Goal: Navigation & Orientation: Find specific page/section

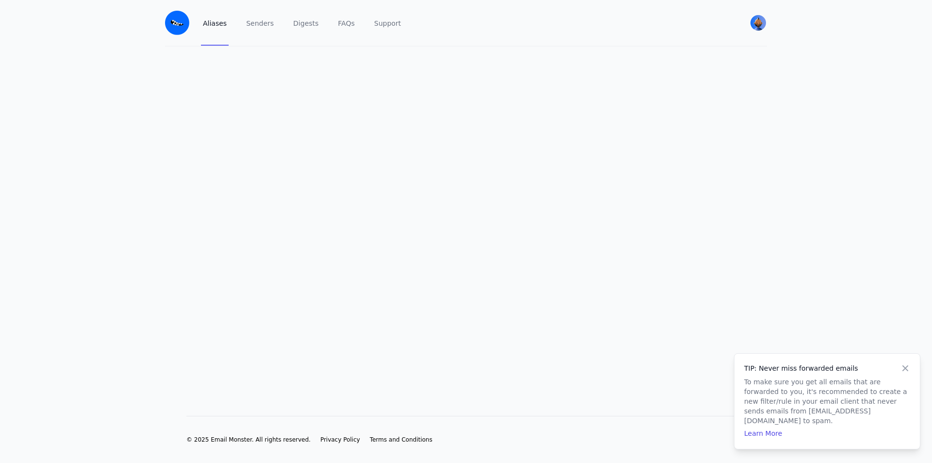
click at [907, 371] on icon at bounding box center [905, 368] width 6 height 6
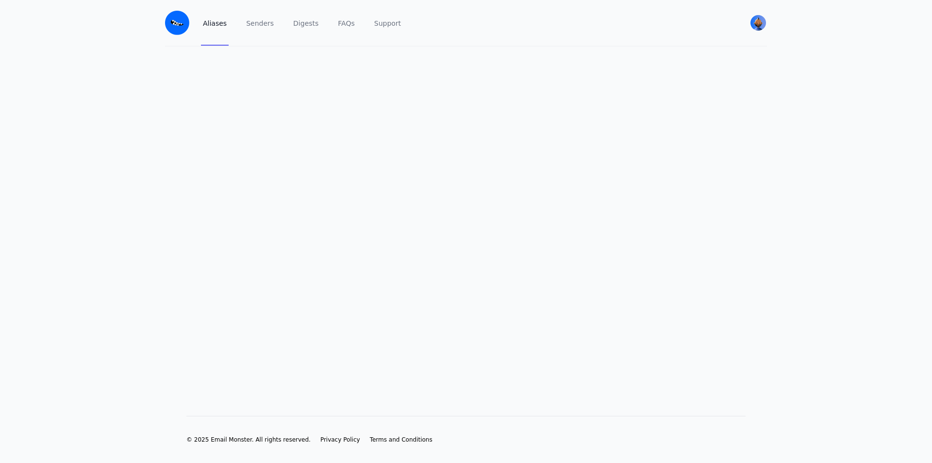
click at [399, 45] on div "Aliases Senders Digests FAQs Support" at bounding box center [466, 23] width 531 height 46
click at [250, 38] on link "Senders" at bounding box center [260, 23] width 32 height 46
click at [215, 28] on link "Aliases" at bounding box center [215, 23] width 28 height 46
click at [338, 19] on link "FAQs" at bounding box center [346, 23] width 20 height 46
click at [206, 19] on link "Aliases" at bounding box center [215, 23] width 28 height 46
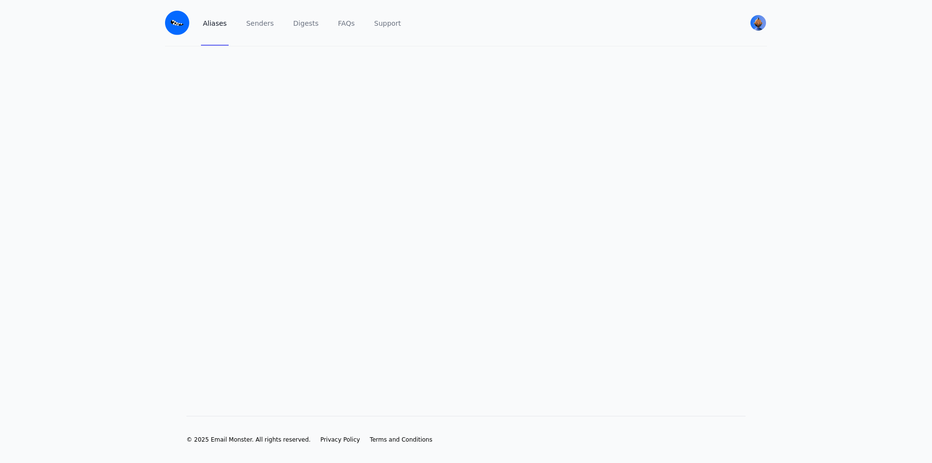
click at [182, 28] on img at bounding box center [177, 23] width 24 height 24
click at [761, 23] on img "User menu" at bounding box center [758, 23] width 16 height 16
click at [711, 45] on span "[PERSON_NAME]" at bounding box center [712, 49] width 92 height 9
drag, startPoint x: 190, startPoint y: 125, endPoint x: 563, endPoint y: 218, distance: 384.1
click at [563, 218] on main at bounding box center [466, 216] width 932 height 338
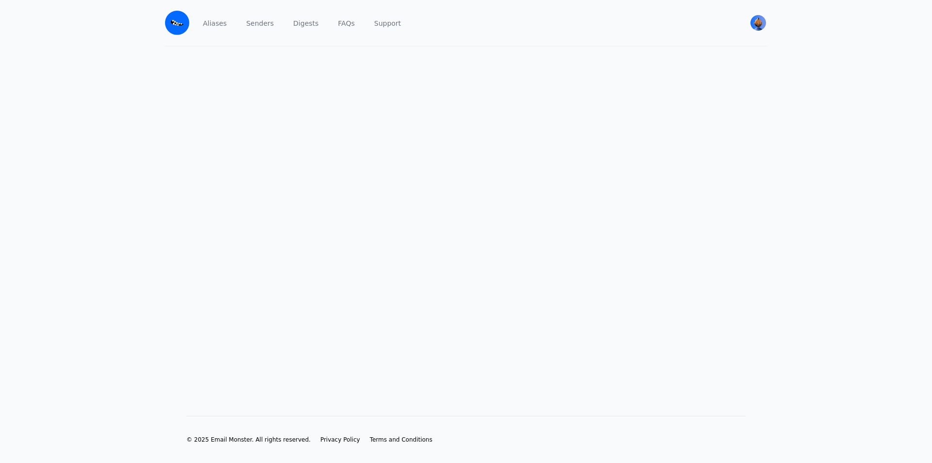
click at [167, 9] on div "Aliases Senders Digests FAQs Support [PERSON_NAME] View Profile Free Security P…" at bounding box center [466, 23] width 602 height 47
click at [207, 27] on link "Aliases" at bounding box center [215, 23] width 28 height 46
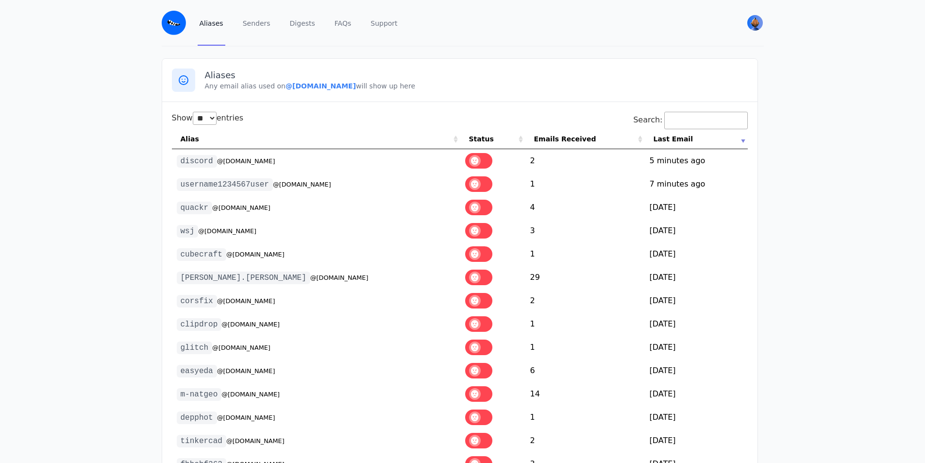
select select "**"
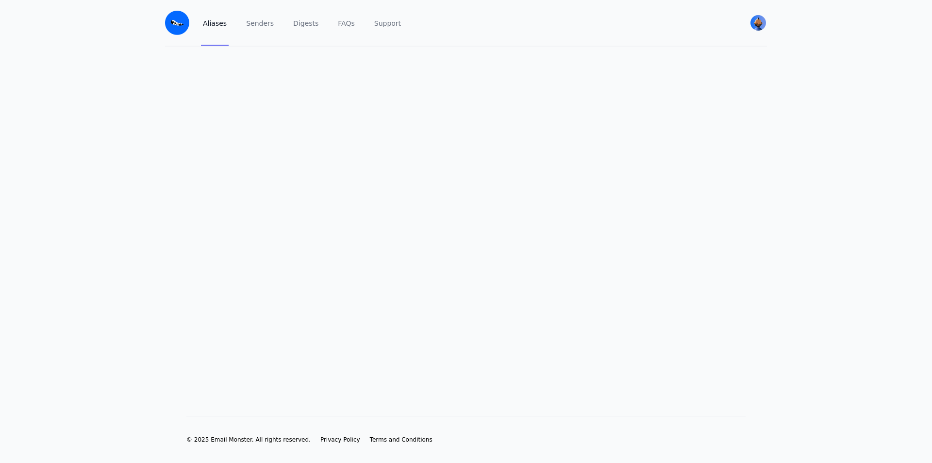
click at [165, 27] on img at bounding box center [177, 23] width 24 height 24
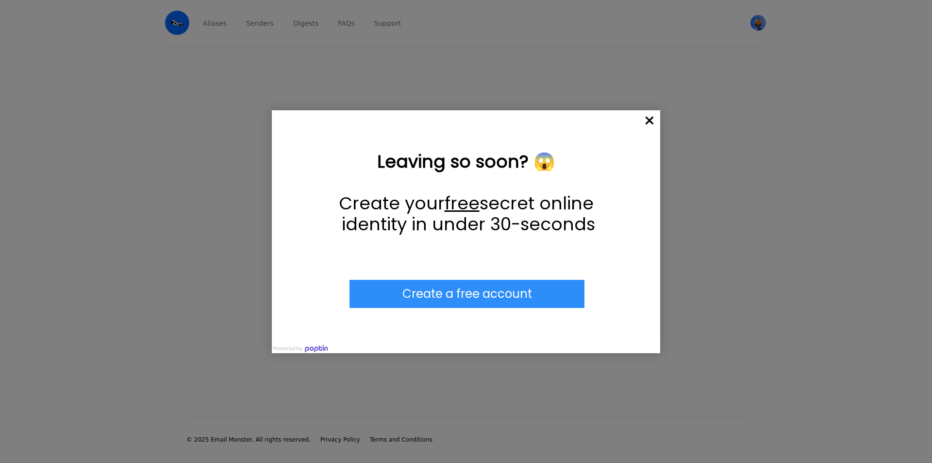
click at [657, 127] on span "×" at bounding box center [649, 120] width 21 height 21
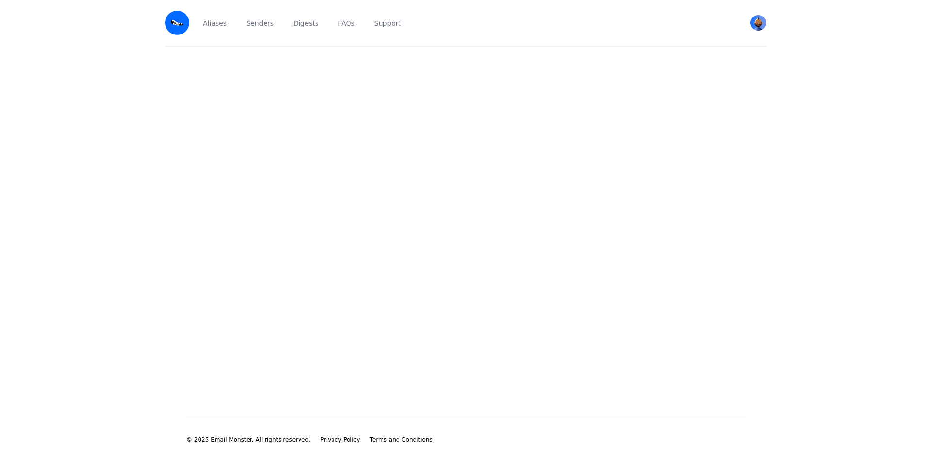
click at [847, 137] on main at bounding box center [466, 216] width 932 height 338
click at [800, 148] on main at bounding box center [466, 216] width 932 height 338
click at [810, 147] on main at bounding box center [466, 216] width 932 height 338
